Goal: Task Accomplishment & Management: Use online tool/utility

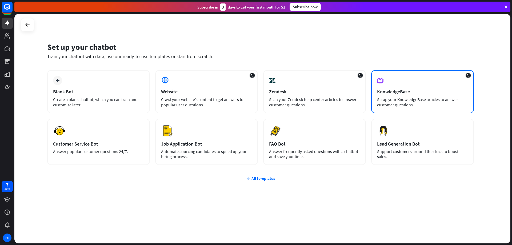
click at [417, 95] on div "AI KnowledgeBase Scrap your KnowledgeBase articles to answer customer questions." at bounding box center [422, 91] width 103 height 43
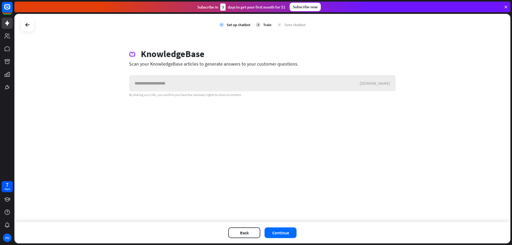
click at [160, 86] on input "text" at bounding box center [244, 83] width 230 height 16
click at [26, 25] on icon at bounding box center [27, 25] width 6 height 6
click at [29, 25] on icon at bounding box center [27, 25] width 6 height 6
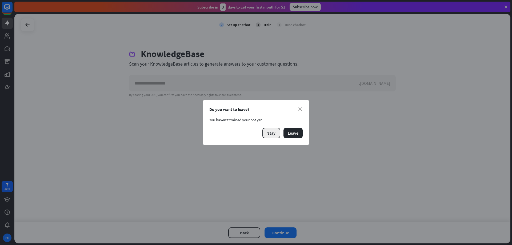
click at [271, 132] on button "Stay" at bounding box center [272, 133] width 18 height 11
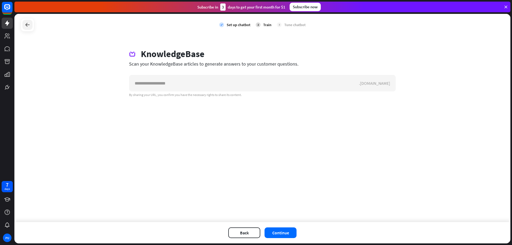
click at [28, 23] on icon at bounding box center [27, 25] width 6 height 6
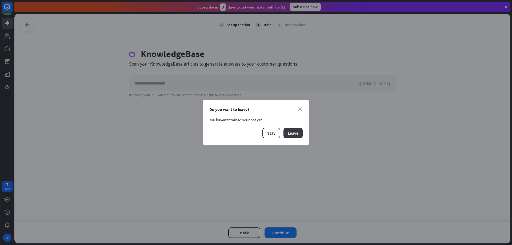
click at [290, 134] on button "Leave" at bounding box center [293, 133] width 19 height 11
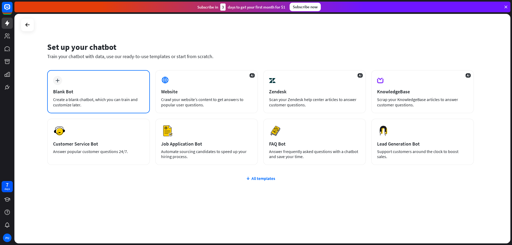
click at [85, 90] on div "Blank Bot" at bounding box center [98, 92] width 91 height 6
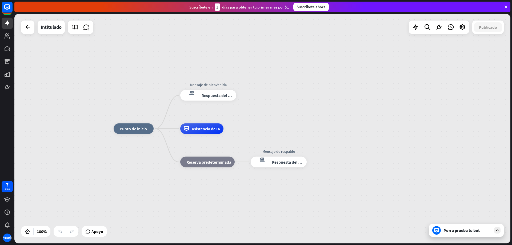
click at [496, 230] on icon at bounding box center [497, 230] width 5 height 5
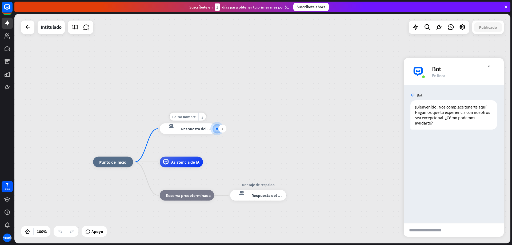
click at [191, 129] on font "Respuesta del bot" at bounding box center [197, 128] width 33 height 5
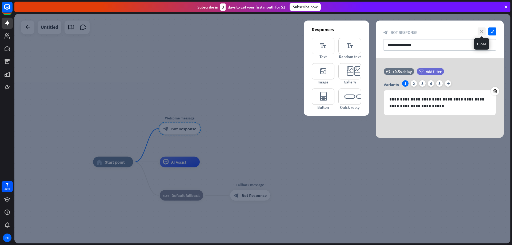
click at [482, 31] on icon "close" at bounding box center [482, 31] width 8 height 8
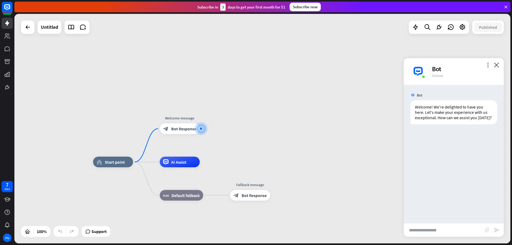
click at [421, 235] on input "text" at bounding box center [444, 230] width 81 height 13
click at [190, 115] on icon "more_horiz" at bounding box center [191, 117] width 4 height 4
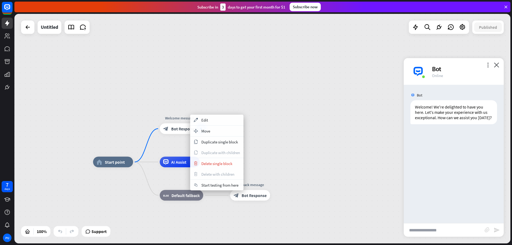
click at [267, 116] on div "home_2 Start point Welcome message block_bot_response Bot Response AI Assist bl…" at bounding box center [262, 129] width 496 height 230
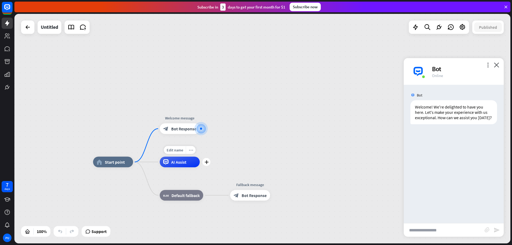
click at [194, 150] on div "more_horiz" at bounding box center [191, 150] width 10 height 8
click at [271, 156] on div "home_2 Start point Welcome message block_bot_response Bot Response AI Assist bl…" at bounding box center [262, 129] width 496 height 230
click at [124, 149] on icon "more_horiz" at bounding box center [124, 150] width 4 height 4
click at [262, 151] on div "home_2 Start point Welcome message block_bot_response Bot Response AI Assist bl…" at bounding box center [262, 129] width 496 height 230
click at [174, 164] on span "AI Assist" at bounding box center [178, 162] width 15 height 5
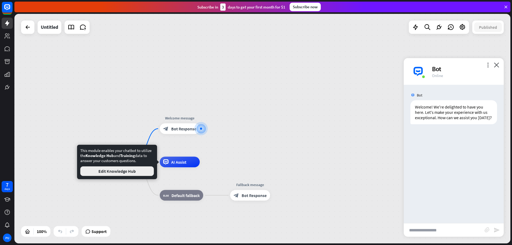
click at [125, 170] on button "Edit Knowledge Hub" at bounding box center [117, 172] width 74 height 10
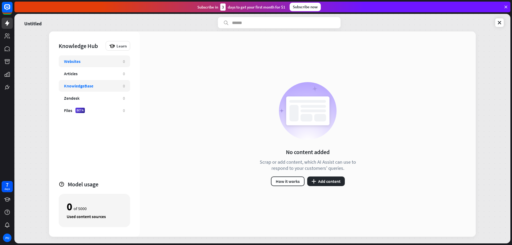
click at [77, 86] on div "KnowledgeBase" at bounding box center [78, 85] width 29 height 5
click at [79, 60] on div "Websites" at bounding box center [72, 61] width 17 height 5
click at [327, 181] on button "plus Add content" at bounding box center [326, 182] width 38 height 10
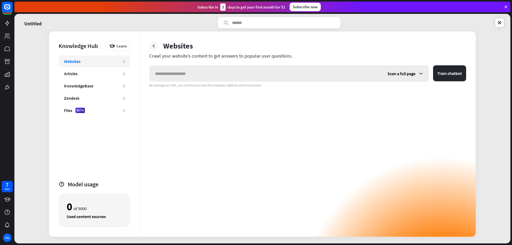
click at [178, 76] on input "text" at bounding box center [266, 74] width 233 height 16
click at [402, 74] on span "Scan a full page" at bounding box center [402, 73] width 28 height 5
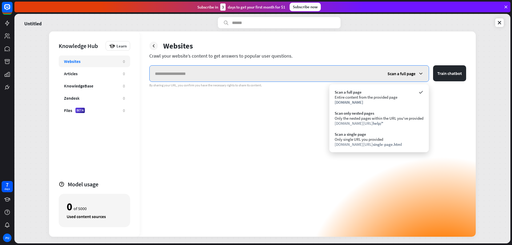
click at [200, 73] on input "text" at bounding box center [266, 74] width 233 height 16
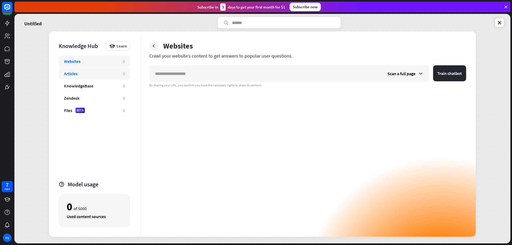
click at [82, 72] on div "Articles" at bounding box center [91, 73] width 54 height 5
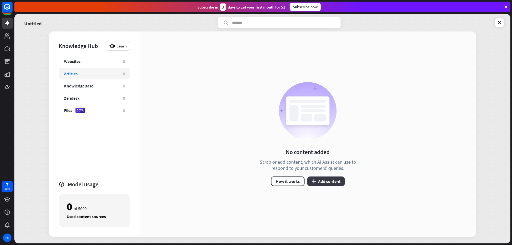
click at [324, 180] on button "plus Add content" at bounding box center [326, 182] width 38 height 10
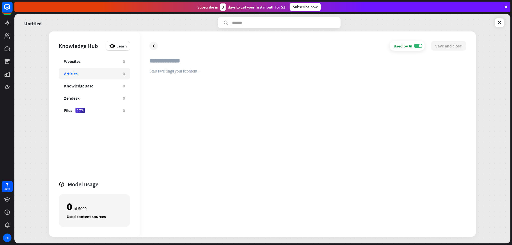
click at [156, 61] on input "text" at bounding box center [307, 63] width 317 height 12
click at [81, 86] on div "KnowledgeBase" at bounding box center [78, 85] width 29 height 5
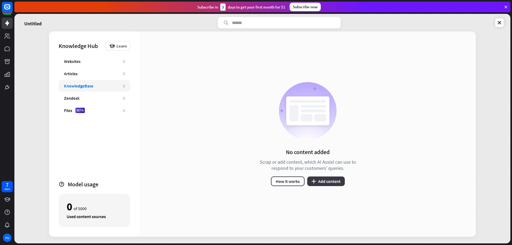
click at [330, 180] on button "plus Add content" at bounding box center [326, 182] width 38 height 10
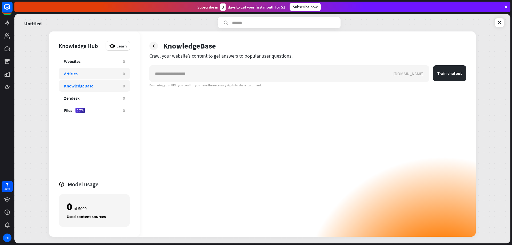
click at [74, 74] on div "Articles" at bounding box center [71, 73] width 14 height 5
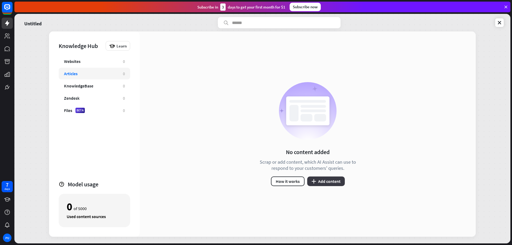
click at [331, 181] on button "plus Add content" at bounding box center [326, 182] width 38 height 10
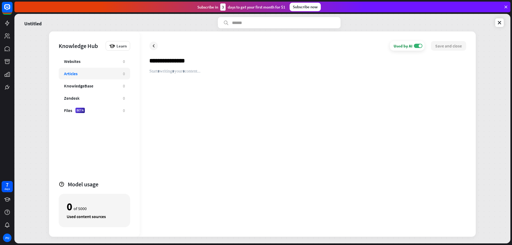
type input "**********"
click at [171, 76] on div at bounding box center [307, 148] width 317 height 159
click at [449, 46] on button "Save and close" at bounding box center [448, 46] width 35 height 10
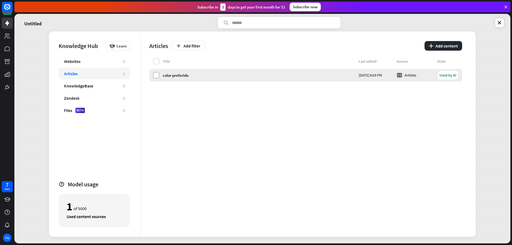
click at [157, 74] on label at bounding box center [156, 75] width 6 height 6
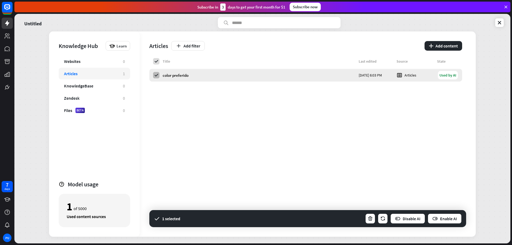
click at [157, 74] on icon at bounding box center [156, 75] width 5 height 5
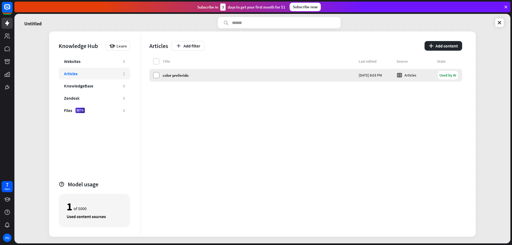
click at [155, 74] on label at bounding box center [156, 75] width 6 height 6
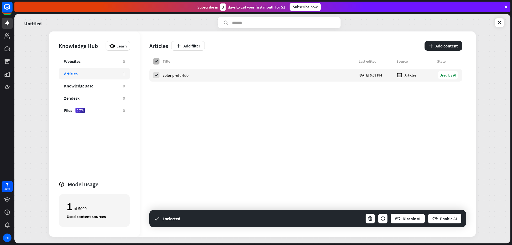
click at [157, 61] on icon at bounding box center [156, 61] width 5 height 5
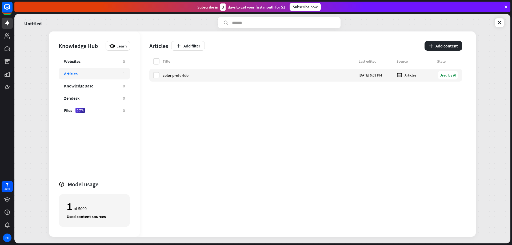
click at [166, 92] on div "Title Last edited Source State color preferido [DATE] 6:03 PM Articles Used by …" at bounding box center [305, 147] width 313 height 179
click at [501, 19] on link at bounding box center [500, 22] width 9 height 9
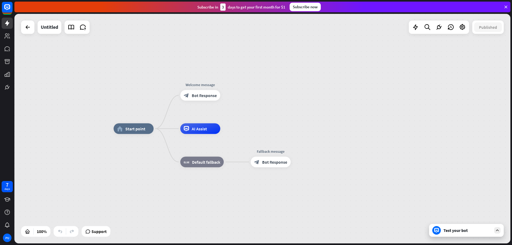
click at [465, 230] on div "Test your bot" at bounding box center [468, 230] width 48 height 5
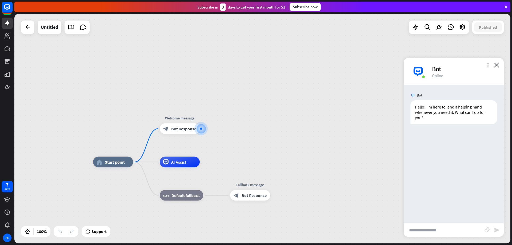
click at [429, 231] on input "text" at bounding box center [444, 230] width 81 height 13
type input "**********"
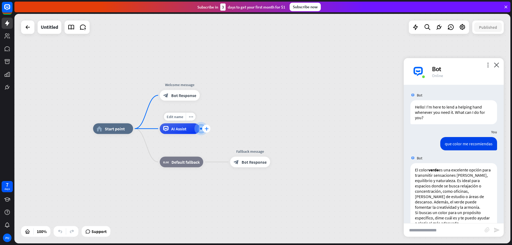
click at [206, 129] on icon "plus" at bounding box center [207, 129] width 4 height 4
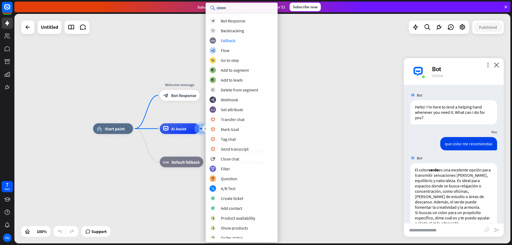
click at [306, 120] on div "home_2 Start point Welcome message block_bot_response Bot Response plus AI Assi…" at bounding box center [262, 129] width 496 height 230
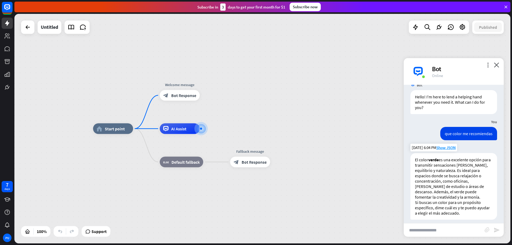
scroll to position [15, 0]
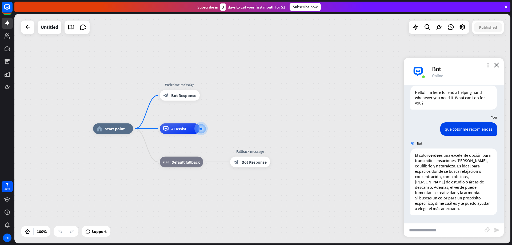
click at [421, 233] on input "text" at bounding box center [444, 230] width 81 height 13
type input "**********"
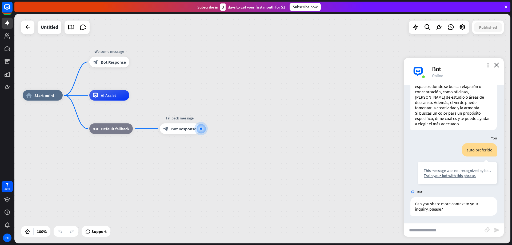
scroll to position [100, 0]
click at [115, 129] on span "Default fallback" at bounding box center [115, 128] width 28 height 5
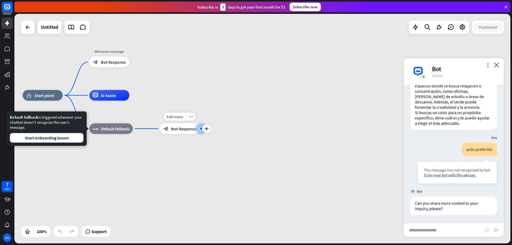
click at [161, 134] on div "Edit name more_horiz plus Fallback message block_bot_response Bot Response" at bounding box center [180, 129] width 40 height 11
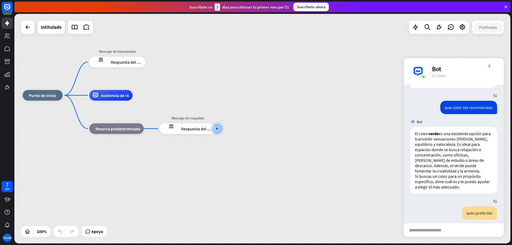
scroll to position [0, 0]
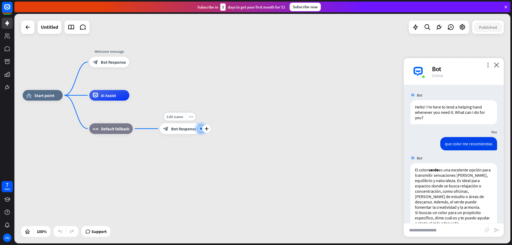
click at [181, 128] on span "Bot Response" at bounding box center [183, 128] width 25 height 5
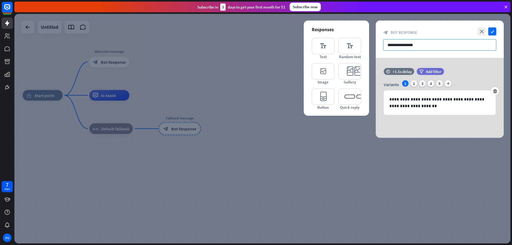
click at [423, 47] on input "**********" at bounding box center [439, 44] width 113 height 11
click at [484, 32] on icon "close" at bounding box center [482, 31] width 8 height 8
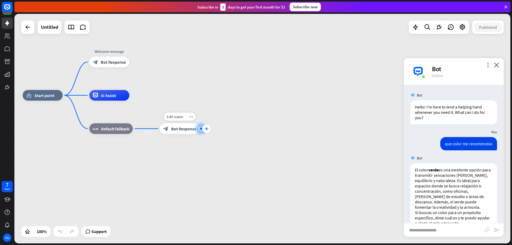
click at [207, 129] on icon "plus" at bounding box center [207, 129] width 4 height 4
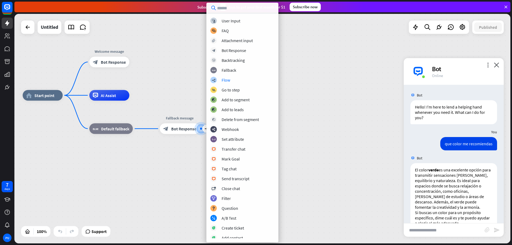
click at [332, 116] on div "home_2 Start point Welcome message block_bot_response Bot Response AI Assist bl…" at bounding box center [271, 211] width 496 height 230
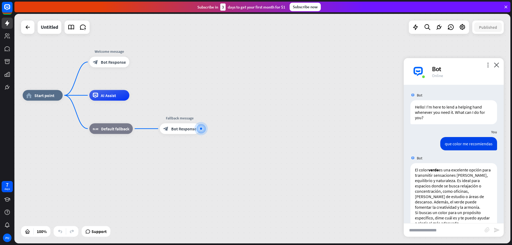
click at [506, 7] on icon at bounding box center [506, 7] width 5 height 5
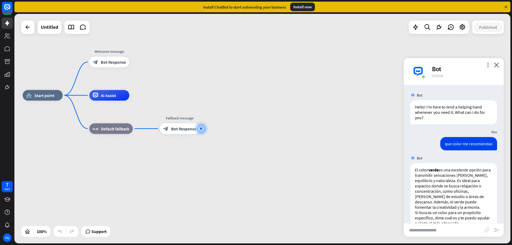
click at [305, 6] on div "Install now" at bounding box center [302, 7] width 25 height 9
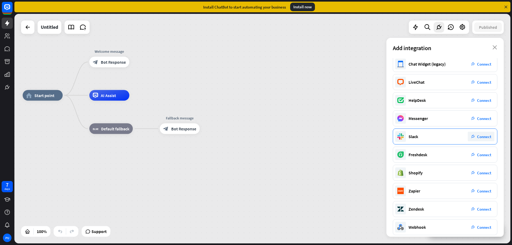
scroll to position [43, 0]
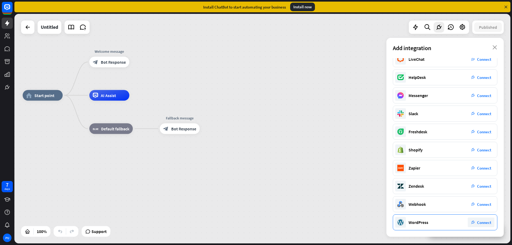
click at [478, 223] on span "Connect" at bounding box center [484, 222] width 14 height 5
click at [496, 47] on icon "close" at bounding box center [495, 47] width 5 height 4
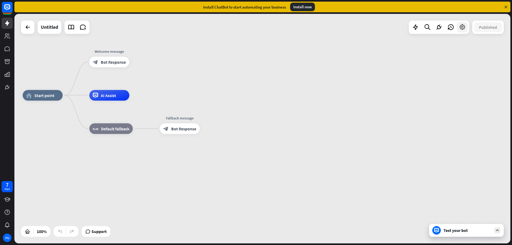
click at [463, 28] on icon at bounding box center [462, 27] width 7 height 7
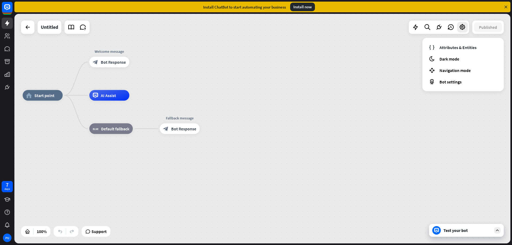
click at [341, 87] on div "home_2 Start point Welcome message block_bot_response Bot Response AI Assist bl…" at bounding box center [262, 129] width 496 height 230
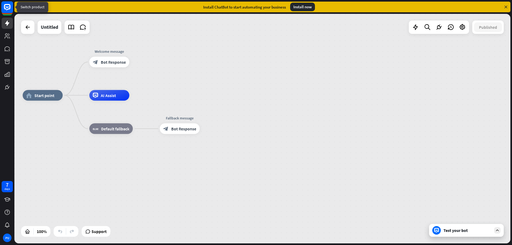
click at [8, 8] on rect at bounding box center [7, 7] width 12 height 12
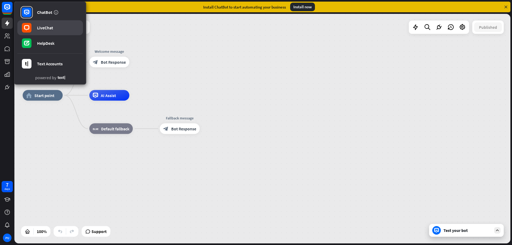
click at [45, 26] on div "LiveChat" at bounding box center [45, 27] width 16 height 5
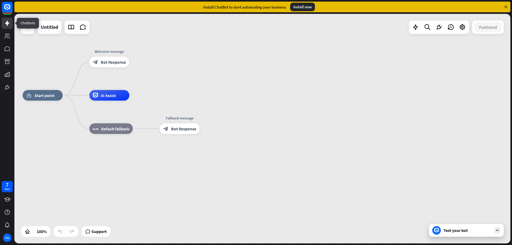
click at [10, 21] on icon at bounding box center [7, 23] width 6 height 6
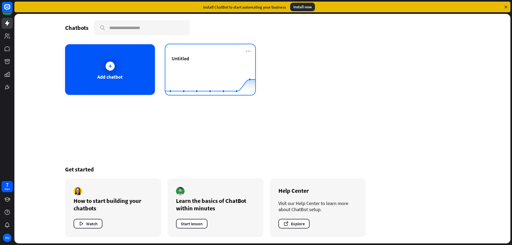
click at [211, 64] on div "Untitled" at bounding box center [210, 65] width 77 height 19
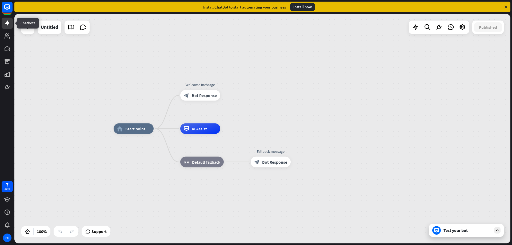
click at [7, 23] on icon at bounding box center [7, 23] width 4 height 5
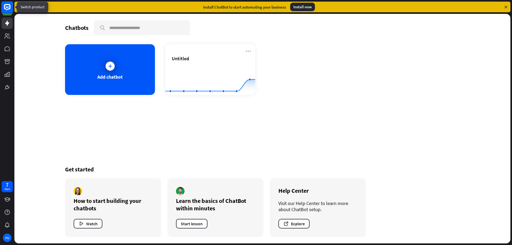
click at [4, 6] on icon at bounding box center [7, 7] width 6 height 6
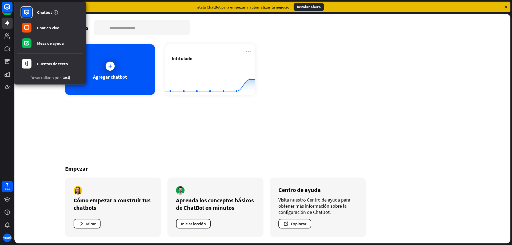
click at [203, 22] on div "Chatbots buscar" at bounding box center [262, 27] width 395 height 15
